Goal: Transaction & Acquisition: Purchase product/service

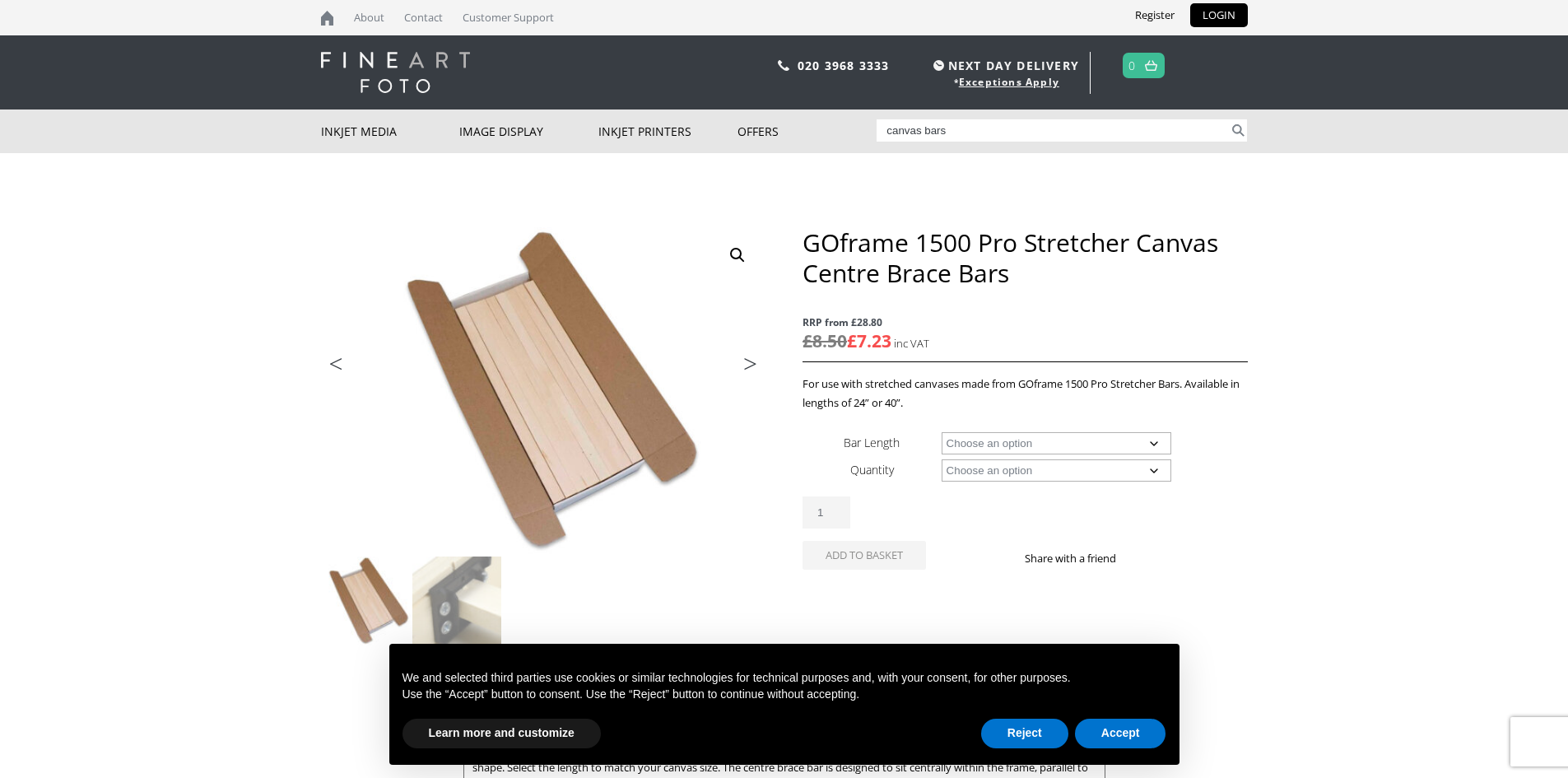
type input "canvas bars"
click at [1229, 120] on button "Search" at bounding box center [1238, 131] width 19 height 22
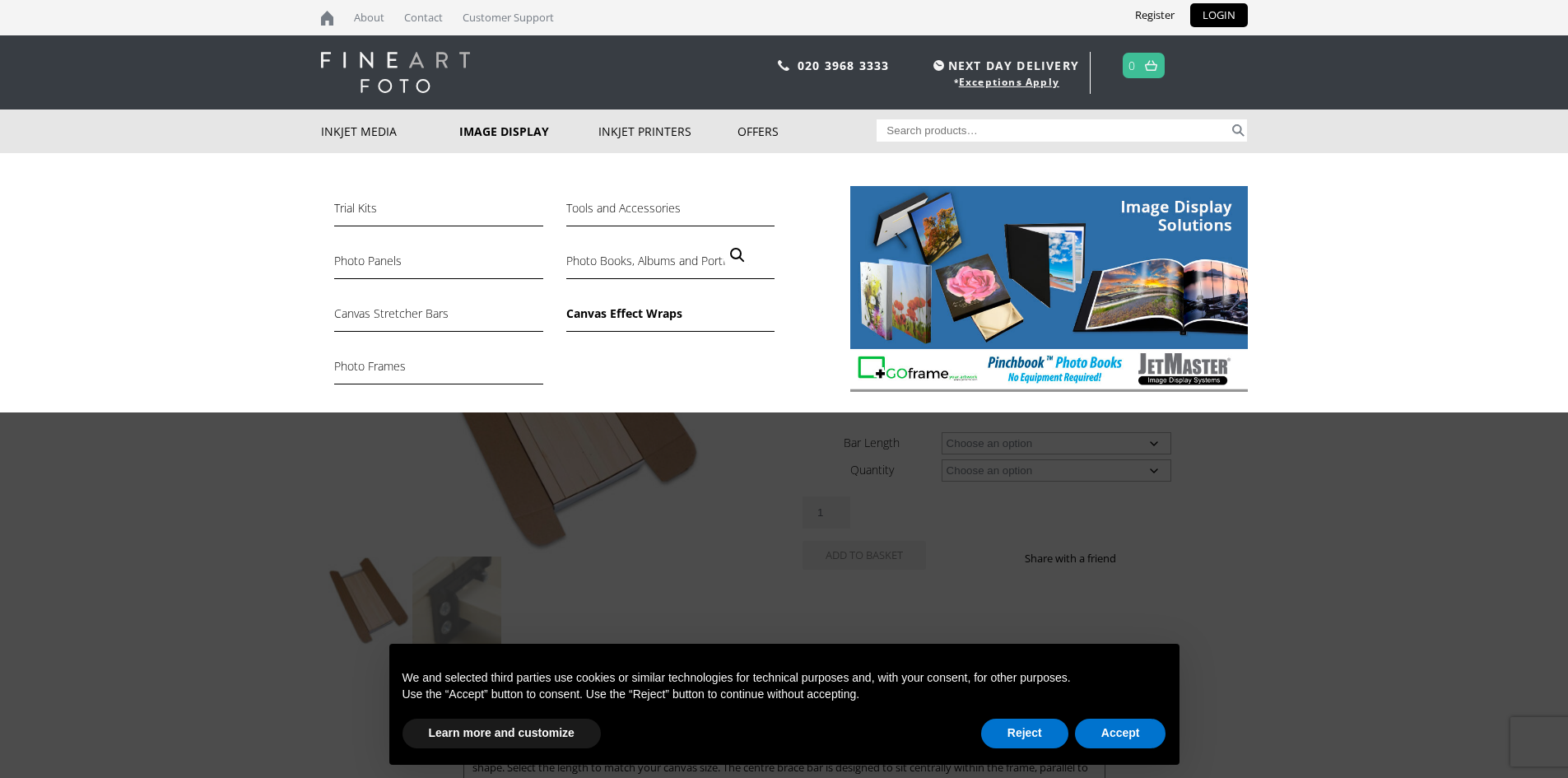
click at [600, 313] on link "Canvas Effect Wraps" at bounding box center [671, 318] width 208 height 28
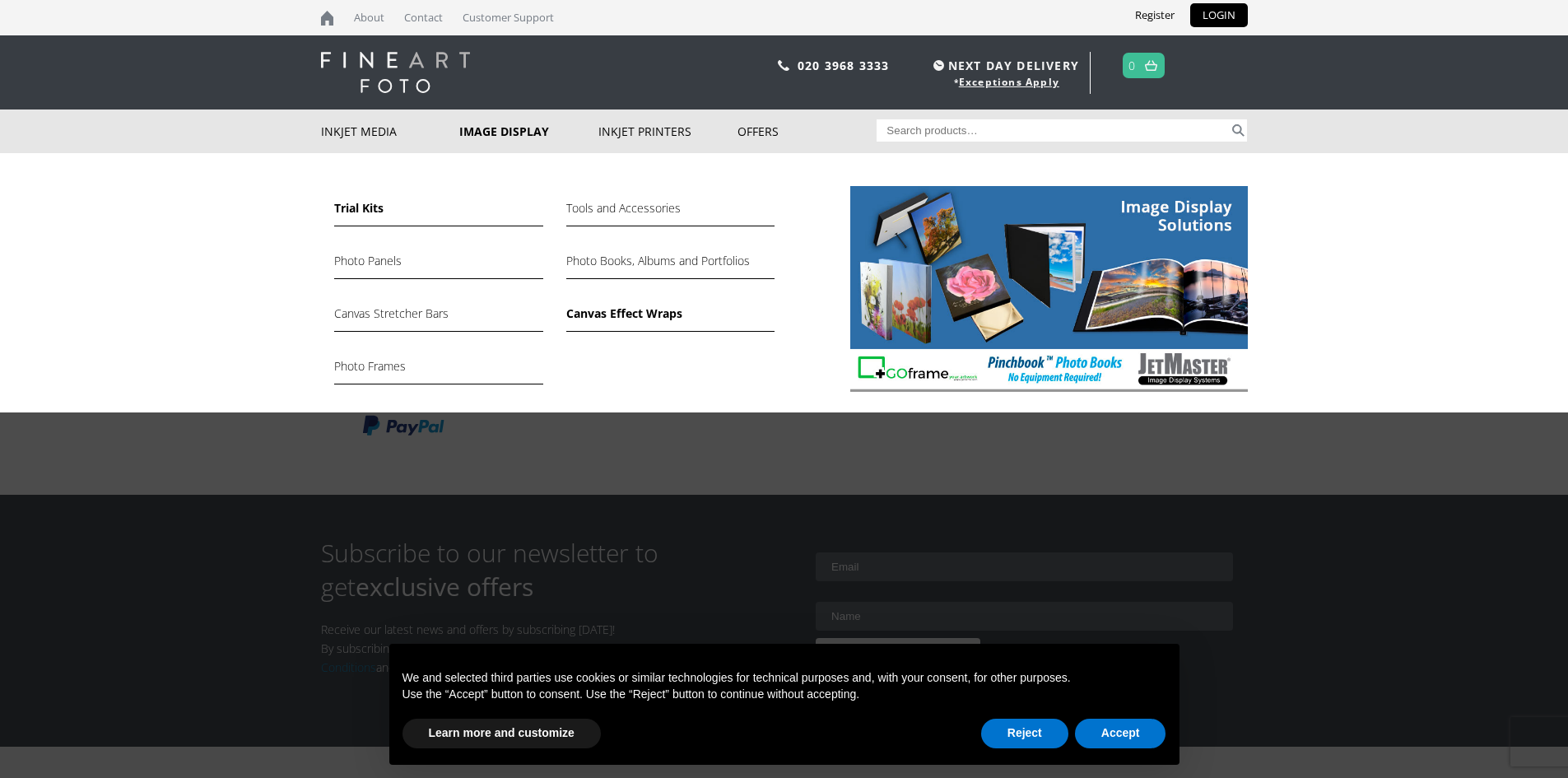
click at [348, 211] on link "Trial Kits" at bounding box center [439, 212] width 208 height 28
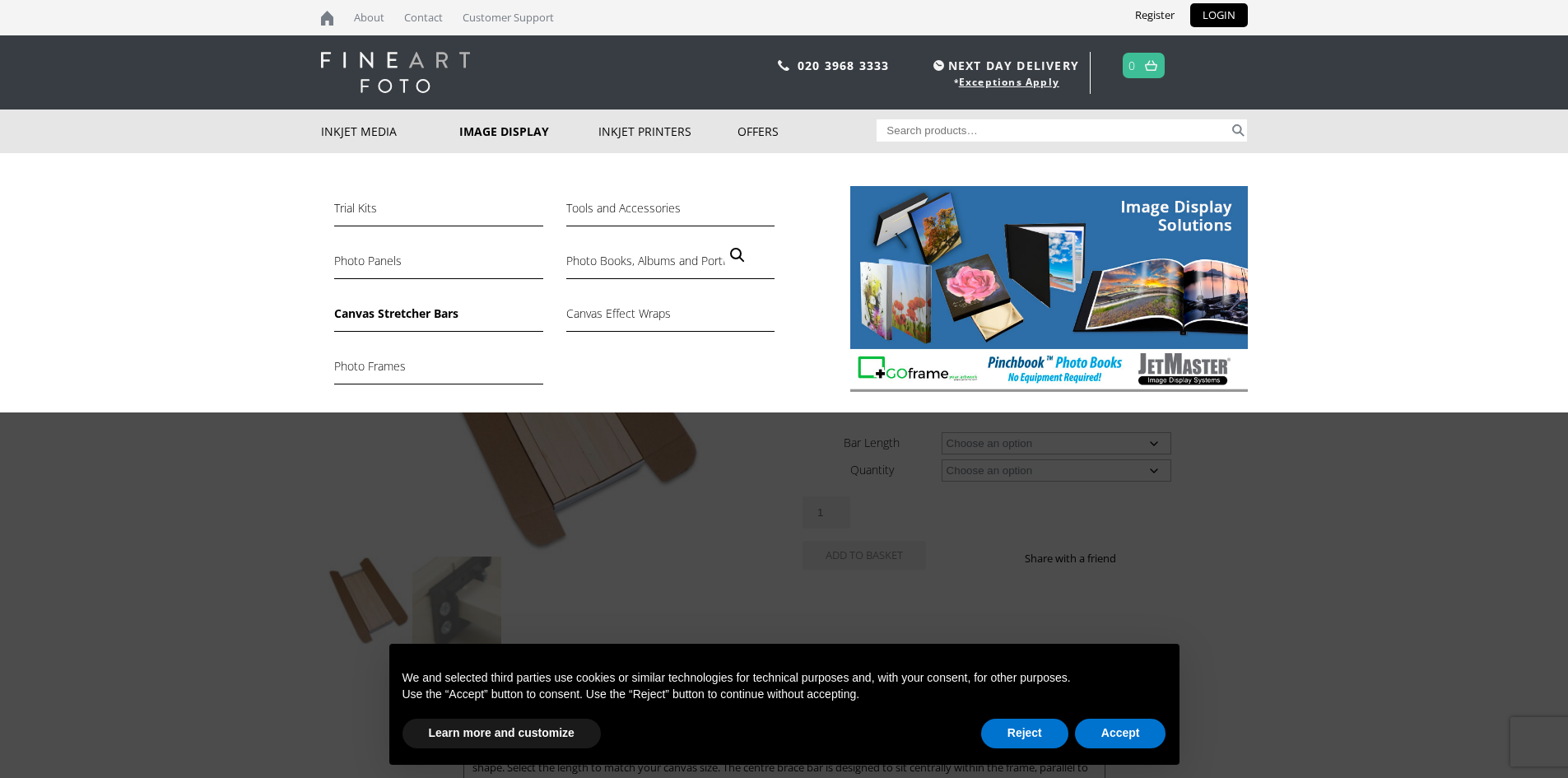
click at [422, 316] on link "Canvas Stretcher Bars" at bounding box center [439, 318] width 208 height 28
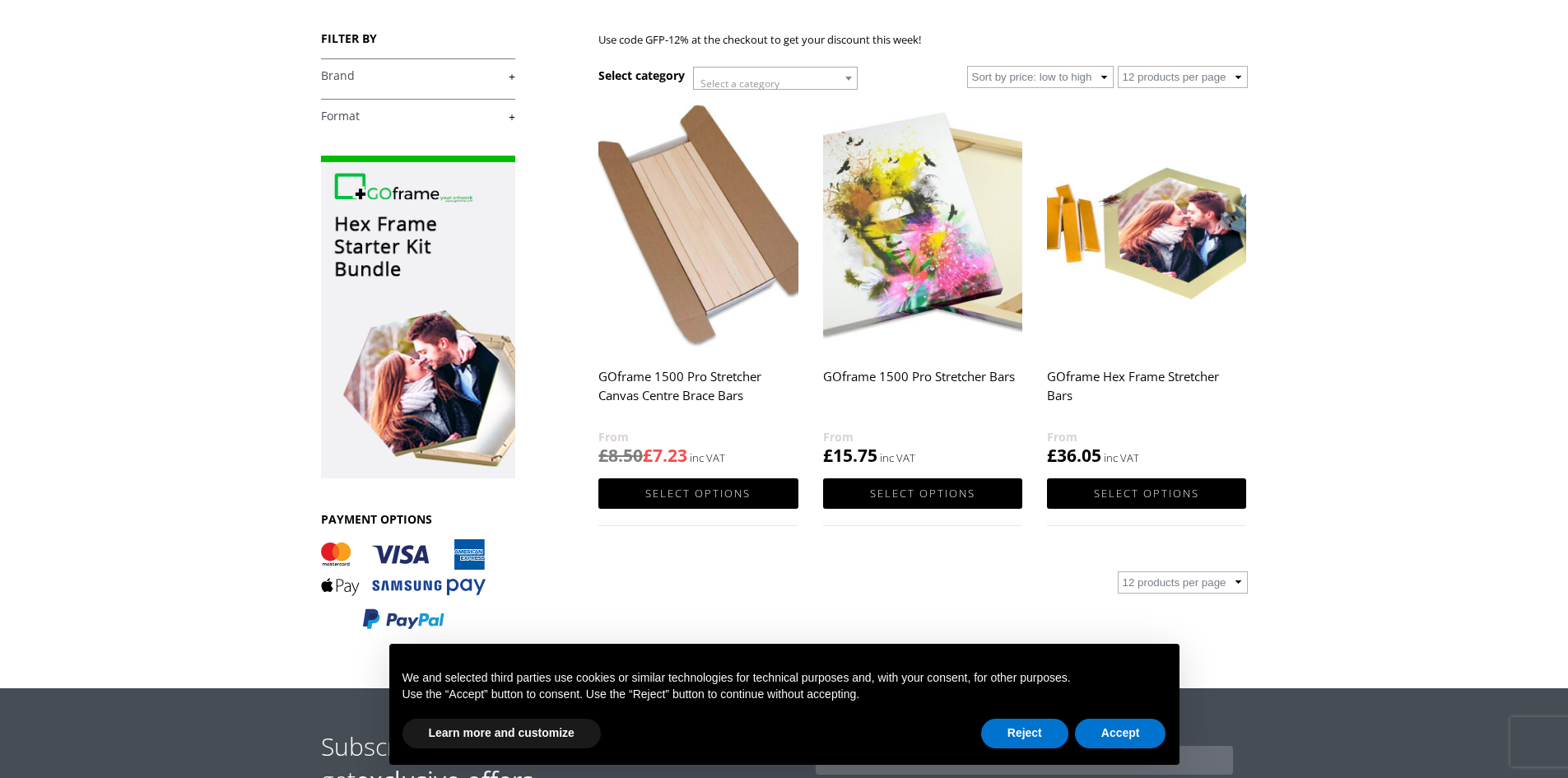
click at [936, 372] on h2 "GOframe 1500 Pro Stretcher Bars" at bounding box center [923, 394] width 199 height 65
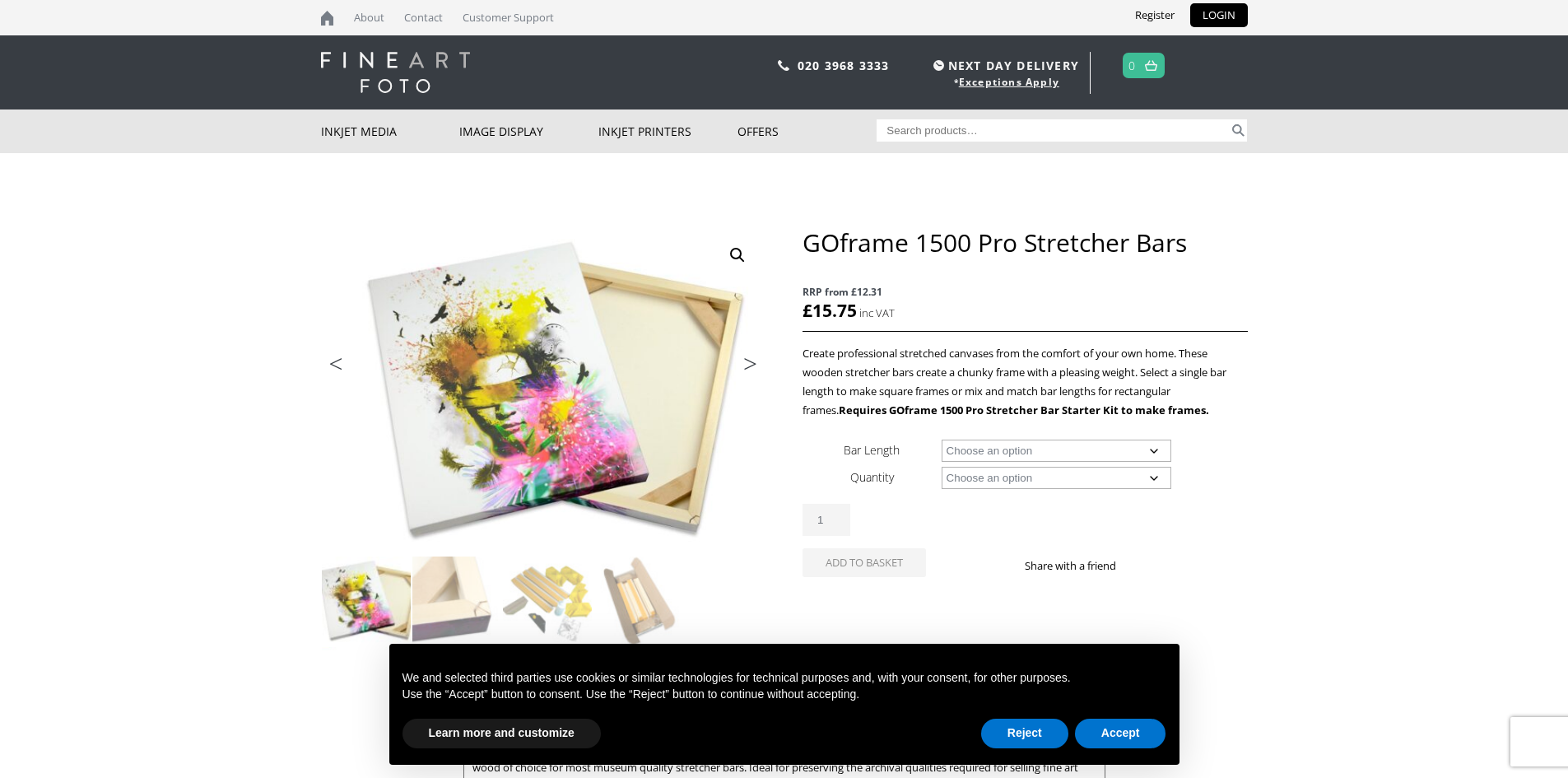
click at [1169, 455] on select "Choose an option 8" (20.3cm) 10" (25.4cm) 11" (27.9cm) 12" (30.5cm) 14" (35.6cm…" at bounding box center [1056, 451] width 229 height 22
click at [1167, 450] on select "Choose an option 8" (20.3cm) 10" (25.4cm) 11" (27.9cm) 12" (30.5cm) 14" (35.6cm…" at bounding box center [1056, 451] width 229 height 22
click at [1159, 473] on select "Choose an option 8 Bars" at bounding box center [1056, 478] width 229 height 22
click at [1163, 449] on select "Choose an option 8" (20.3cm) 10" (25.4cm) 11" (27.9cm) 12" (30.5cm) 14" (35.6cm…" at bounding box center [1056, 451] width 229 height 22
click at [942, 440] on select "Choose an option 8" (20.3cm) 10" (25.4cm) 11" (27.9cm) 12" (30.5cm) 14" (35.6cm…" at bounding box center [1056, 451] width 229 height 22
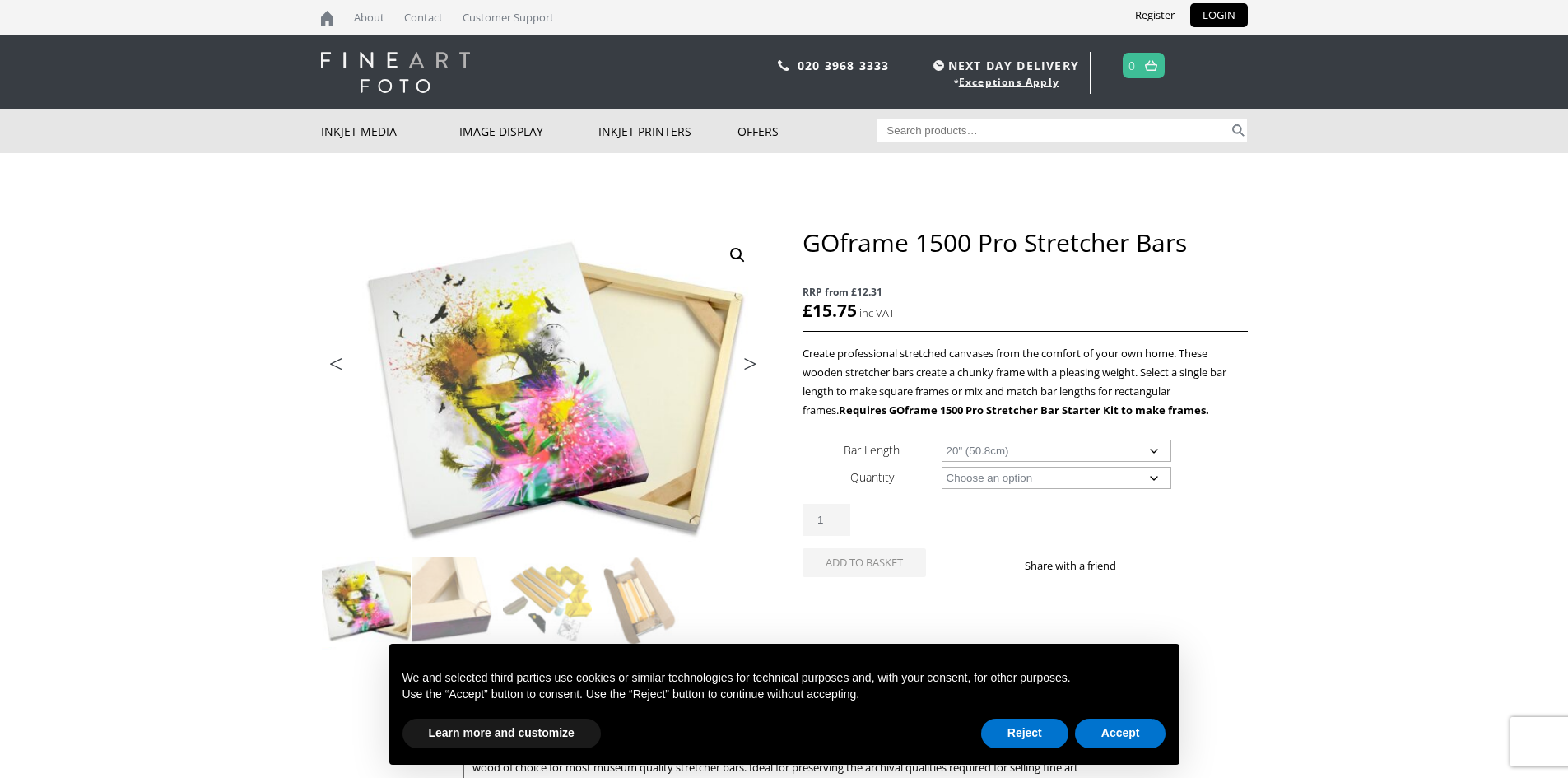
select select "20-50-8cm"
click at [1150, 477] on select "Choose an option 8 Bars" at bounding box center [1056, 478] width 229 height 22
click at [1149, 446] on select "Choose an option 8" (20.3cm) 10" (25.4cm) 11" (27.9cm) 12" (30.5cm) 14" (35.6cm…" at bounding box center [1056, 451] width 229 height 22
